Goal: Find specific page/section: Find specific page/section

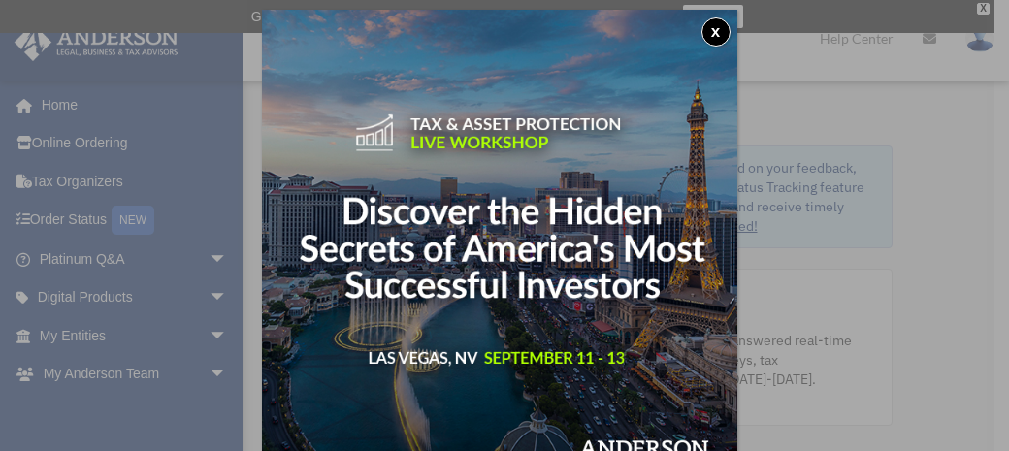
click at [980, 8] on div "x" at bounding box center [504, 225] width 1009 height 451
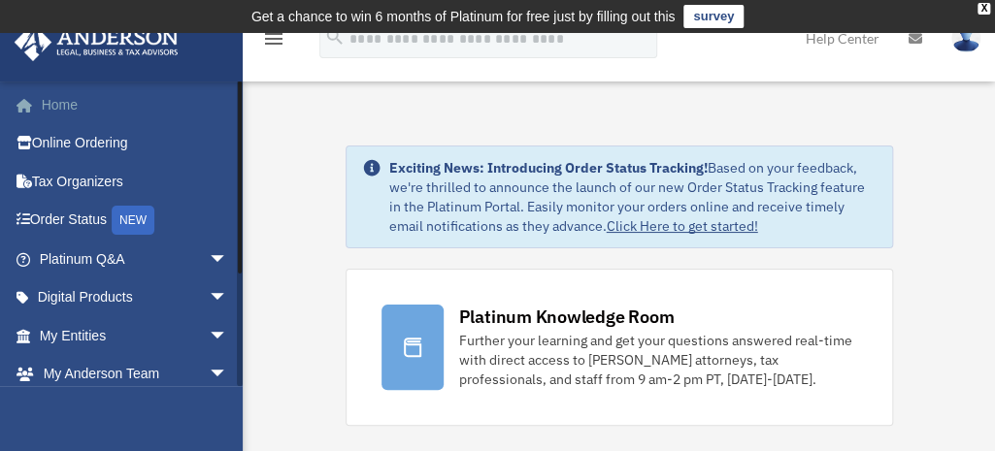
click at [67, 102] on link "Home" at bounding box center [136, 104] width 244 height 39
click at [110, 326] on link "My Entities arrow_drop_down" at bounding box center [136, 335] width 244 height 39
click at [209, 332] on span "arrow_drop_down" at bounding box center [228, 336] width 39 height 40
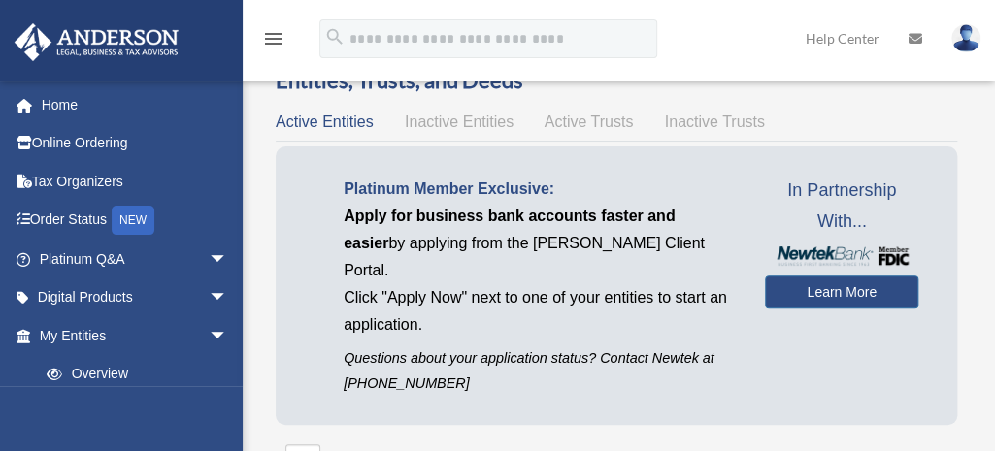
click at [929, 343] on div "Scroll to top vertical_align_top" at bounding box center [940, 348] width 41 height 41
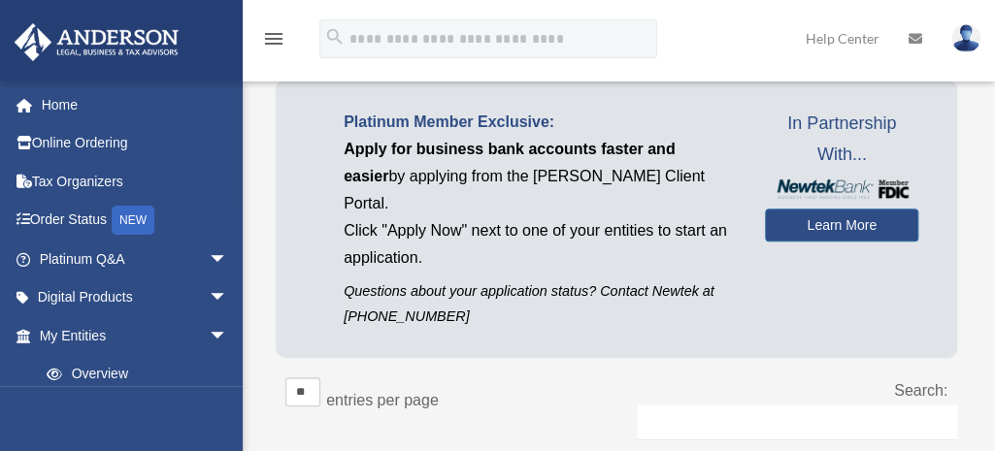
scroll to position [136, 0]
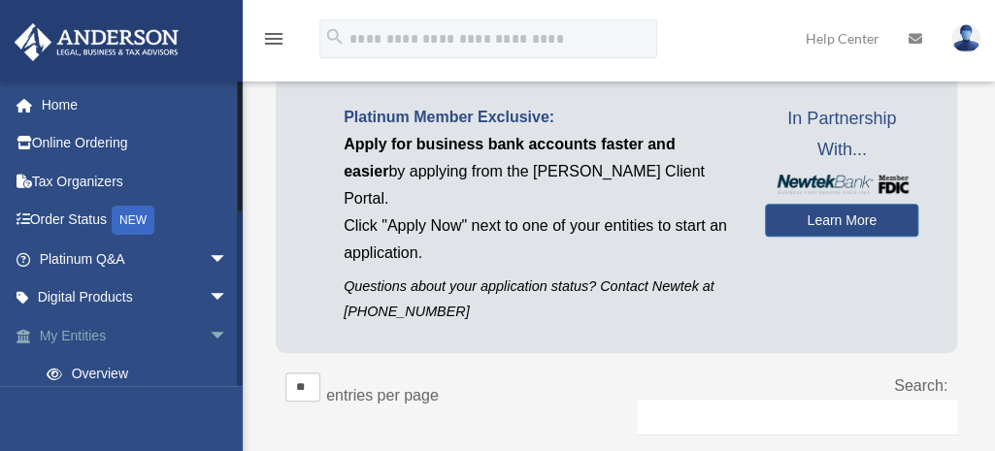
click at [209, 327] on span "arrow_drop_down" at bounding box center [228, 336] width 39 height 40
click at [209, 330] on span "arrow_drop_up" at bounding box center [228, 336] width 39 height 40
click at [209, 329] on span "arrow_drop_down" at bounding box center [228, 336] width 39 height 40
click at [29, 330] on span at bounding box center [33, 337] width 13 height 14
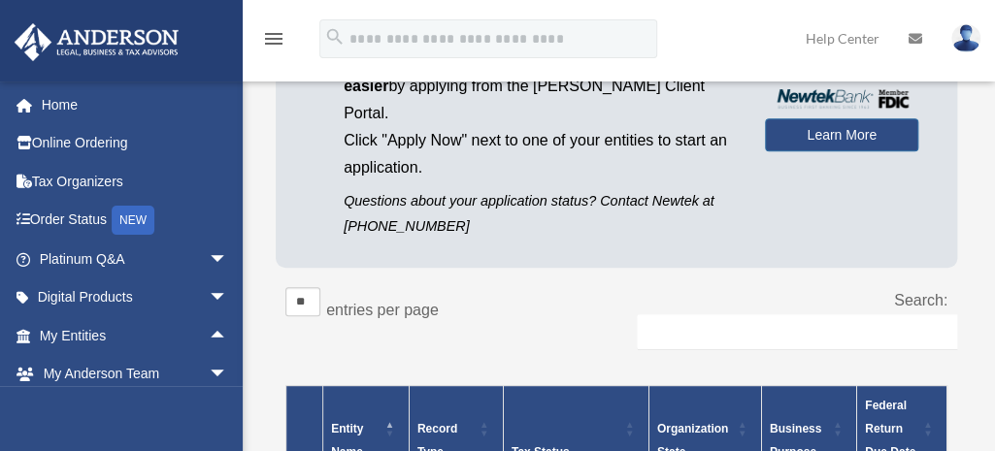
scroll to position [241, 0]
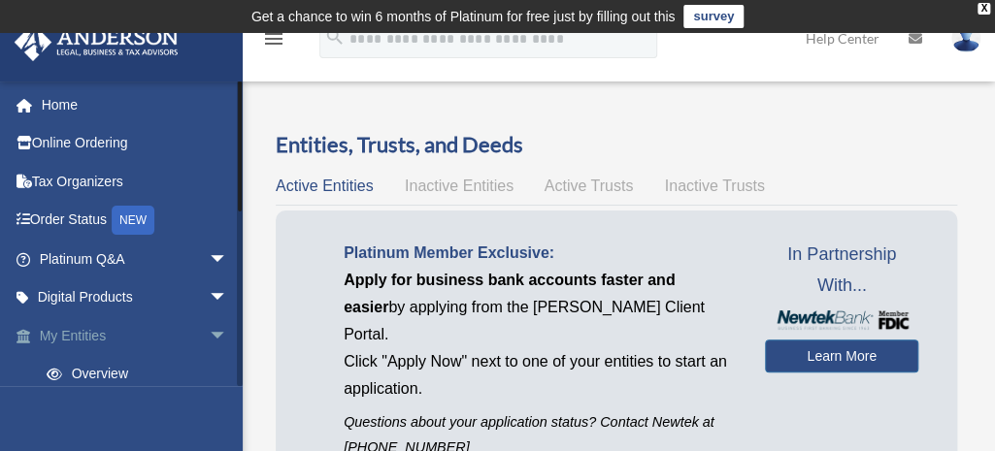
click at [209, 328] on span "arrow_drop_down" at bounding box center [228, 336] width 39 height 40
click at [209, 329] on span "arrow_drop_up" at bounding box center [228, 336] width 39 height 40
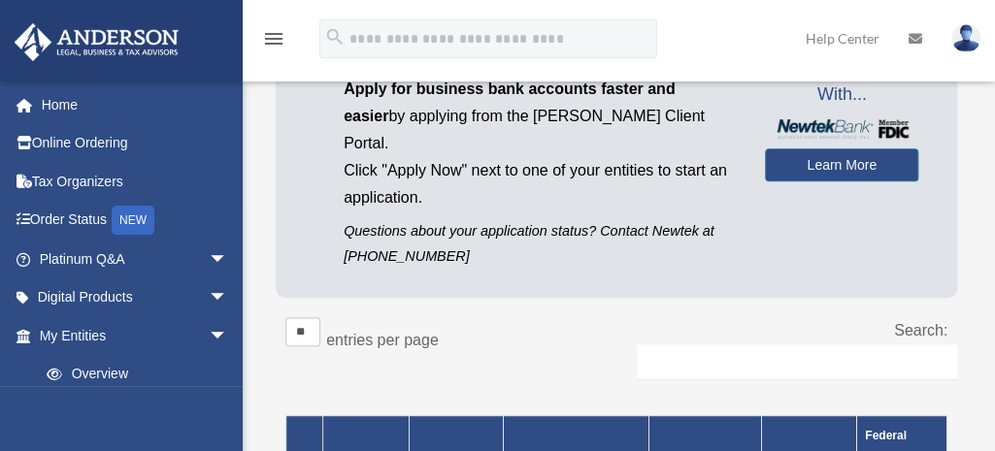
scroll to position [128, 0]
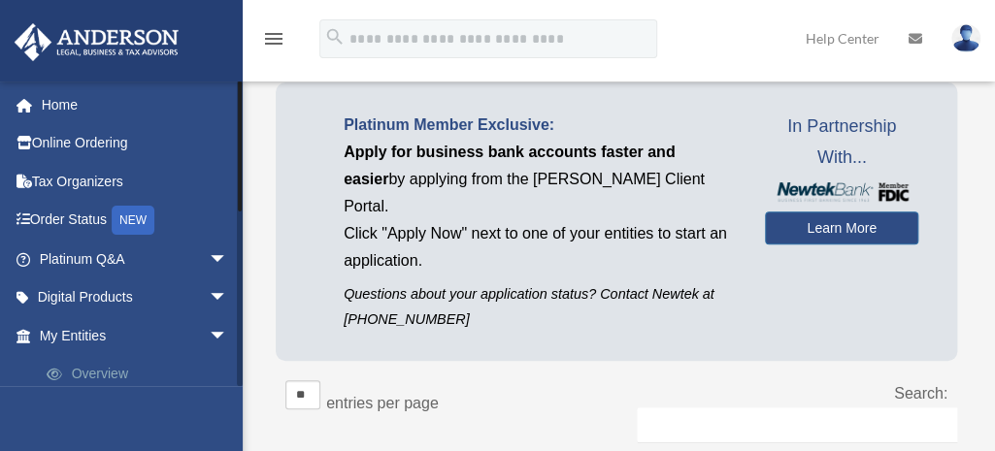
click at [122, 382] on link "Overview" at bounding box center [142, 374] width 230 height 39
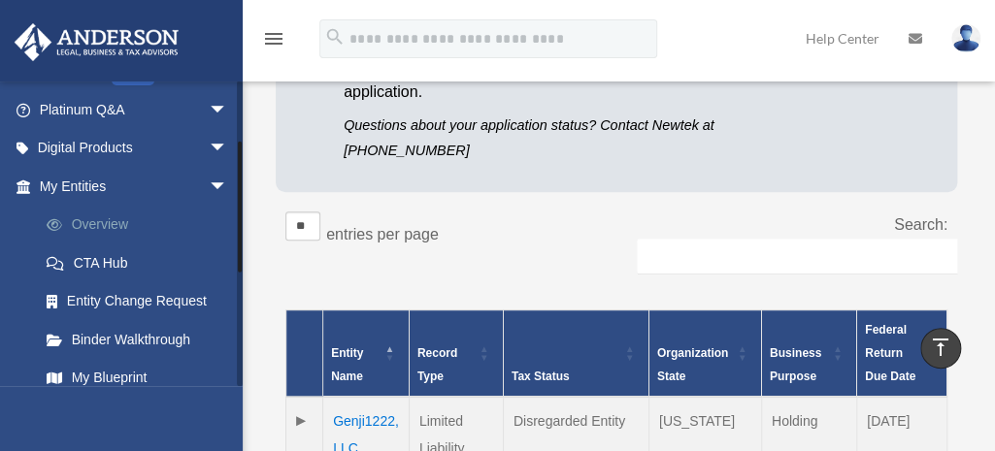
scroll to position [151, 0]
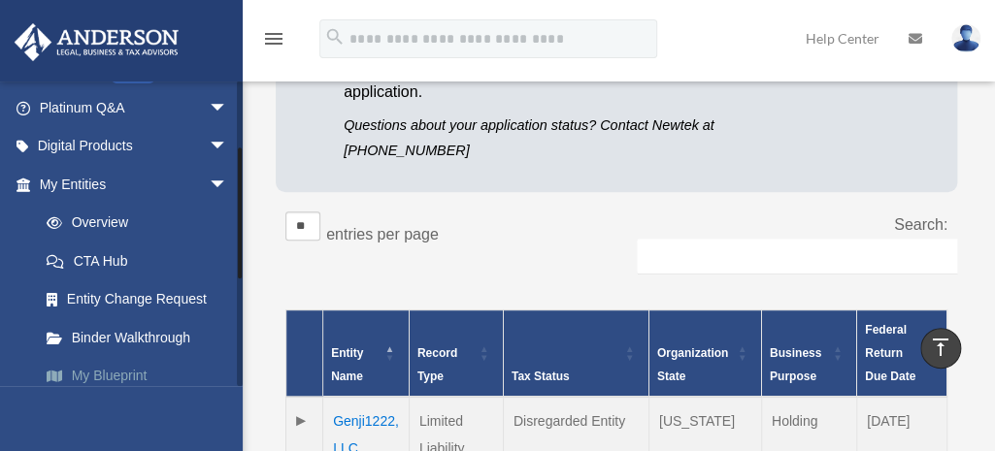
click at [129, 380] on link "My Blueprint" at bounding box center [142, 376] width 230 height 39
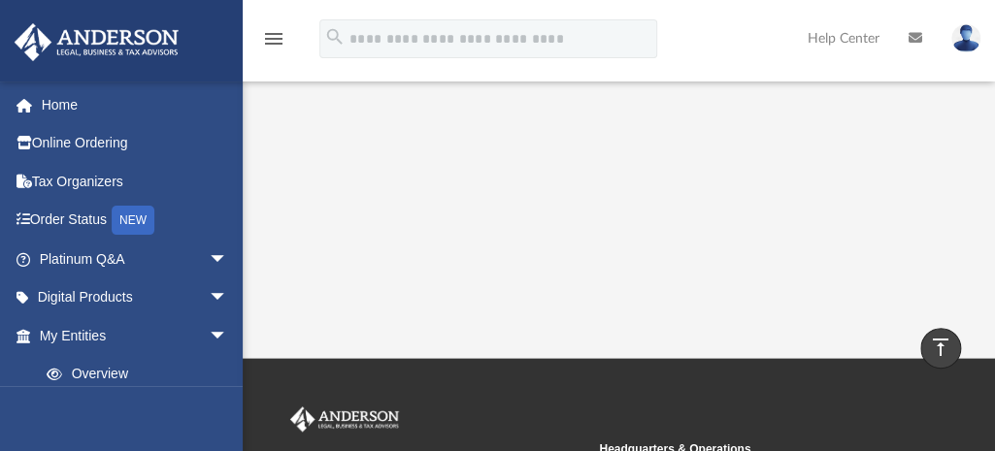
scroll to position [599, 0]
